Goal: Use online tool/utility: Utilize a website feature to perform a specific function

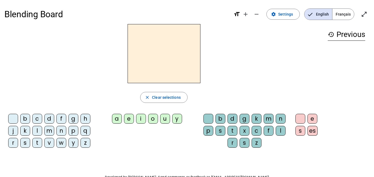
click at [23, 118] on div "b" at bounding box center [25, 119] width 10 height 10
click at [129, 117] on div "e" at bounding box center [129, 119] width 10 height 10
click at [256, 129] on div "c" at bounding box center [256, 131] width 10 height 10
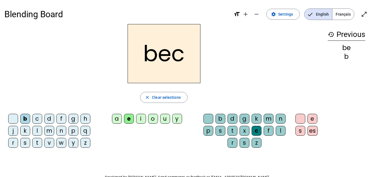
click at [25, 142] on div "s" at bounding box center [25, 143] width 10 height 10
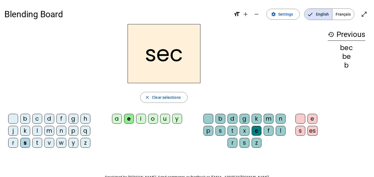
click at [117, 120] on div "a" at bounding box center [117, 119] width 10 height 10
click at [208, 115] on div at bounding box center [208, 119] width 10 height 10
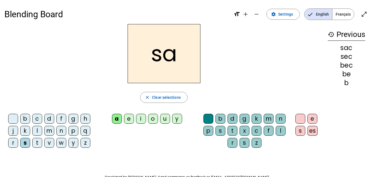
click at [49, 144] on div "v" at bounding box center [49, 143] width 10 height 10
click at [282, 131] on div "l" at bounding box center [281, 131] width 10 height 10
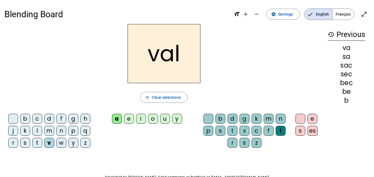
click at [51, 130] on div "m" at bounding box center [49, 131] width 10 height 10
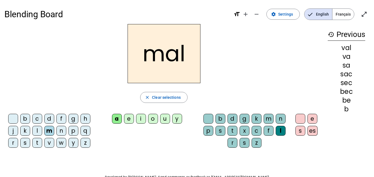
click at [143, 120] on div "i" at bounding box center [141, 119] width 10 height 10
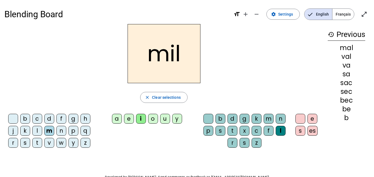
click at [30, 141] on div "s" at bounding box center [25, 143] width 10 height 10
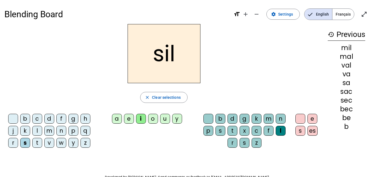
click at [115, 114] on div "a" at bounding box center [117, 119] width 10 height 10
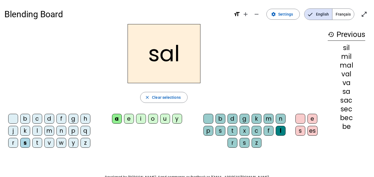
click at [153, 115] on div "o" at bounding box center [153, 119] width 10 height 10
click at [127, 118] on div "e" at bounding box center [129, 119] width 10 height 10
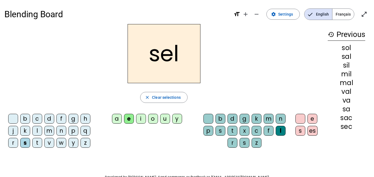
click at [73, 118] on div "g" at bounding box center [73, 119] width 10 height 10
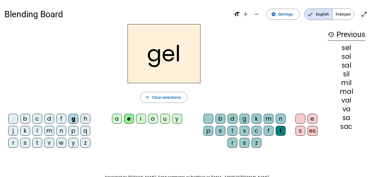
click at [22, 118] on div "b" at bounding box center [25, 119] width 10 height 10
click at [36, 139] on div "t" at bounding box center [37, 143] width 10 height 10
